Goal: Check status: Check status

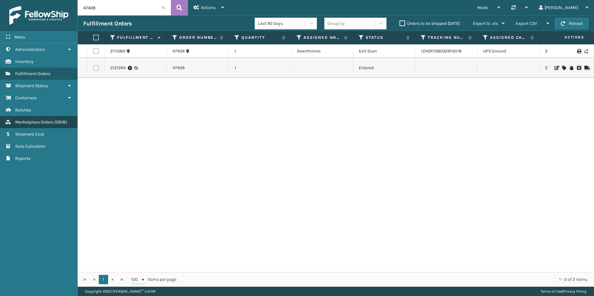
click at [41, 126] on link "Marketplace Orders ( 2818 )" at bounding box center [38, 122] width 77 height 12
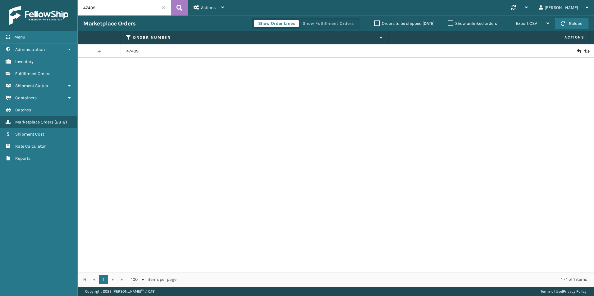
click at [113, 9] on input "47409" at bounding box center [124, 8] width 93 height 16
click at [40, 70] on link "Fulfillment Orders" at bounding box center [38, 74] width 77 height 12
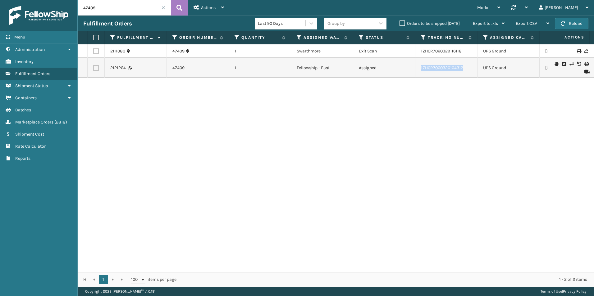
drag, startPoint x: 474, startPoint y: 66, endPoint x: 418, endPoint y: 61, distance: 55.9
click at [418, 61] on td "1ZH0R7060326164312" at bounding box center [446, 68] width 62 height 20
copy link "1ZH0R7060326164312"
click at [121, 13] on input "47409" at bounding box center [124, 8] width 93 height 16
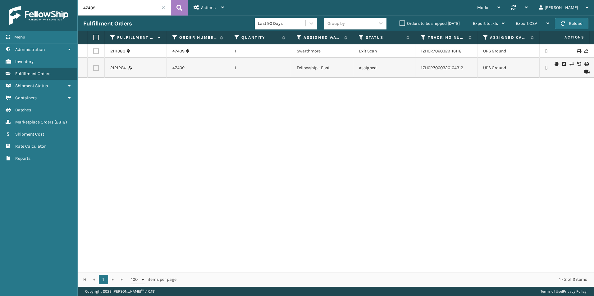
paste input "380"
type input "47380"
click at [178, 11] on icon at bounding box center [179, 7] width 6 height 9
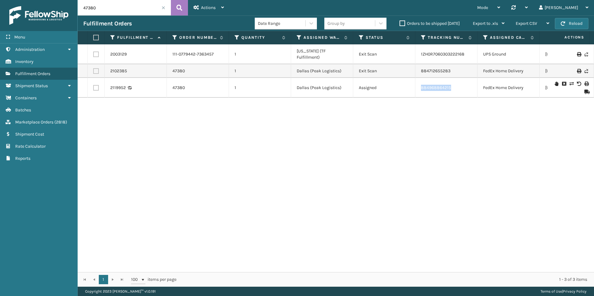
drag, startPoint x: 455, startPoint y: 81, endPoint x: 417, endPoint y: 79, distance: 37.9
click at [417, 79] on td "884968864215" at bounding box center [446, 88] width 62 height 20
copy link "884968864215"
